Goal: Communication & Community: Answer question/provide support

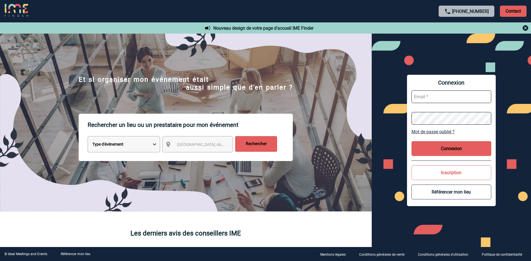
type input "morgane.doulle@rte-france.com"
click at [453, 148] on button "Connexion" at bounding box center [452, 148] width 80 height 15
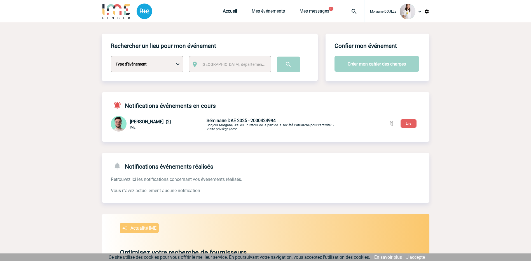
click at [244, 119] on span "Séminaire DAE 2025 - 2000424994" at bounding box center [241, 120] width 69 height 5
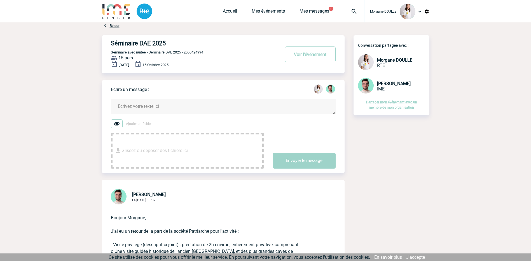
click at [380, 86] on span "[PERSON_NAME]" at bounding box center [394, 83] width 34 height 5
click at [383, 83] on span "[PERSON_NAME]" at bounding box center [394, 83] width 34 height 5
click at [364, 85] on img at bounding box center [366, 86] width 16 height 16
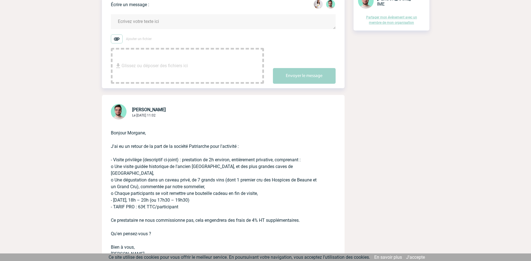
scroll to position [84, 0]
click at [147, 20] on textarea at bounding box center [223, 22] width 225 height 15
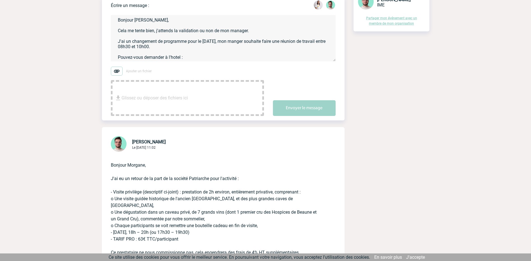
scroll to position [12, 0]
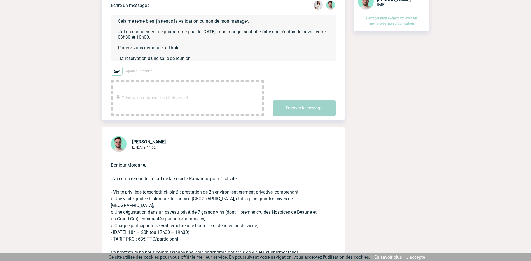
click at [205, 59] on textarea "Bonjour [PERSON_NAME], Cela me tente bien, j'attends la validation ou non de mo…" at bounding box center [223, 38] width 225 height 46
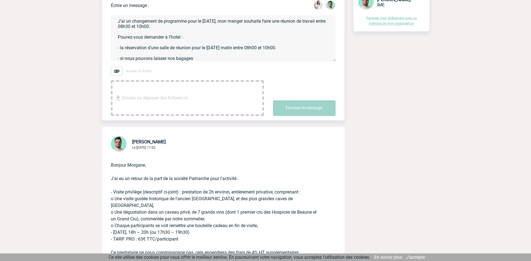
click at [193, 58] on textarea "Bonjour [PERSON_NAME], Cela me tente bien, j'attends la validation ou non de mo…" at bounding box center [223, 38] width 225 height 46
click at [197, 58] on textarea "Bonjour [PERSON_NAME], Cela me tente bien, j'attends la validation ou non de mo…" at bounding box center [223, 38] width 225 height 46
click at [288, 48] on textarea "Bonjour [PERSON_NAME], Cela me tente bien, j'attends la validation ou non de mo…" at bounding box center [223, 38] width 225 height 46
drag, startPoint x: 215, startPoint y: 60, endPoint x: 121, endPoint y: 60, distance: 93.3
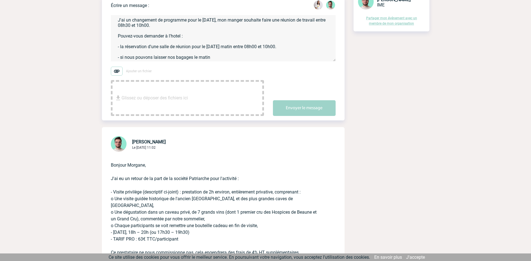
click at [121, 60] on textarea "Bonjour [PERSON_NAME], Cela me tente bien, j'attends la validation ou non de mo…" at bounding box center [223, 38] width 225 height 46
drag, startPoint x: 181, startPoint y: 58, endPoint x: 120, endPoint y: 58, distance: 60.8
click at [120, 58] on textarea "Bonjour [PERSON_NAME], Cela me tente bien, j'attends la validation ou non de mo…" at bounding box center [223, 38] width 225 height 46
click at [146, 59] on textarea "Bonjour [PERSON_NAME], Cela me tente bien, j'attends la validation ou non de mo…" at bounding box center [223, 38] width 225 height 46
click at [199, 57] on textarea "Bonjour [PERSON_NAME], Cela me tente bien, j'attends la validation ou non de mo…" at bounding box center [223, 38] width 225 height 46
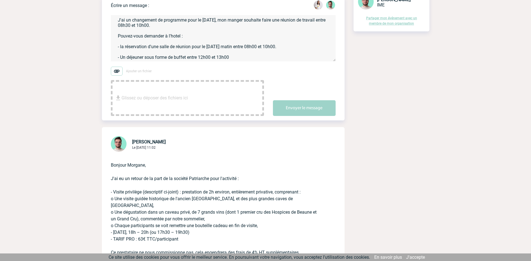
click at [232, 57] on textarea "Bonjour [PERSON_NAME], Cela me tente bien, j'attends la validation ou non de mo…" at bounding box center [223, 38] width 225 height 46
click at [240, 21] on textarea "Bonjour [PERSON_NAME], Cela me tente bien, j'attends la validation ou non de mo…" at bounding box center [223, 38] width 225 height 46
click at [231, 57] on textarea "Bonjour [PERSON_NAME], Cela me tente bien, j'attends la validation ou non de mo…" at bounding box center [223, 38] width 225 height 46
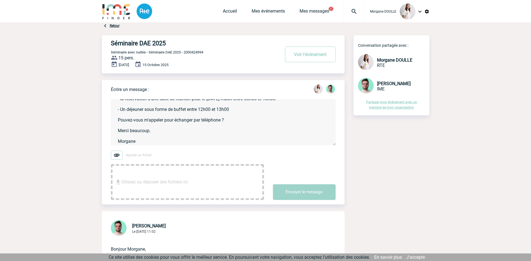
scroll to position [0, 0]
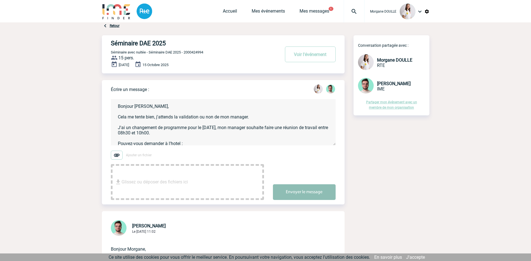
type textarea "Bonjour [PERSON_NAME], Cela me tente bien, j'attends la validation ou non de mo…"
click at [293, 192] on button "Envoyer le message" at bounding box center [304, 192] width 63 height 16
